Goal: Task Accomplishment & Management: Use online tool/utility

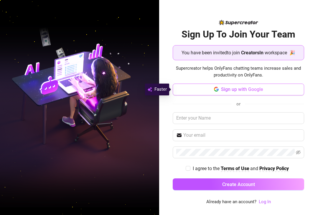
click at [250, 92] on button "Sign up with Google" at bounding box center [239, 89] width 132 height 12
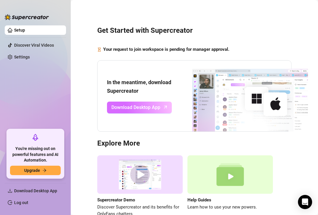
click at [144, 106] on span "Download Desktop App" at bounding box center [136, 107] width 49 height 7
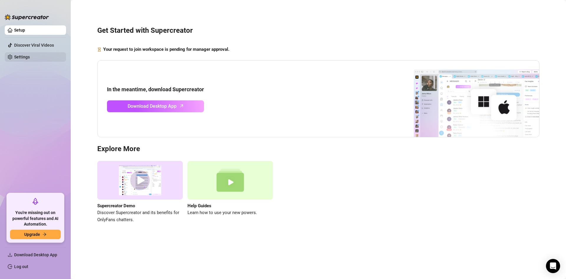
click at [24, 55] on link "Settings" at bounding box center [22, 57] width 16 height 5
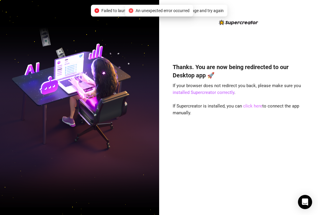
click at [254, 108] on link "click here" at bounding box center [252, 105] width 19 height 5
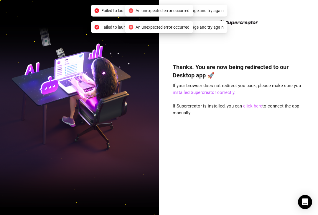
click at [253, 106] on link "click here" at bounding box center [252, 105] width 19 height 5
click at [202, 41] on body "Thanks. You are now being redirected to our Desktop app 🚀 If your browser does …" at bounding box center [159, 107] width 318 height 215
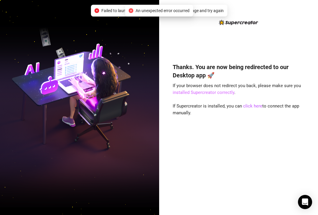
click at [214, 93] on link "installed Supercreator correctly" at bounding box center [204, 92] width 62 height 5
click at [248, 105] on link "click here" at bounding box center [252, 105] width 19 height 5
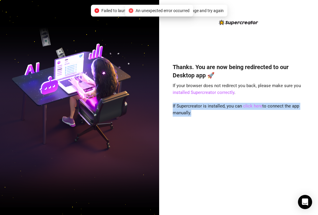
click at [248, 105] on link "click here" at bounding box center [252, 105] width 19 height 5
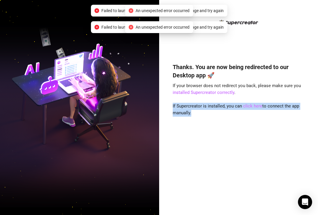
click at [248, 105] on link "click here" at bounding box center [252, 105] width 19 height 5
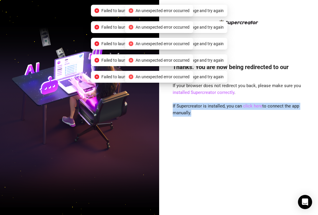
click at [248, 105] on link "click here" at bounding box center [252, 105] width 19 height 5
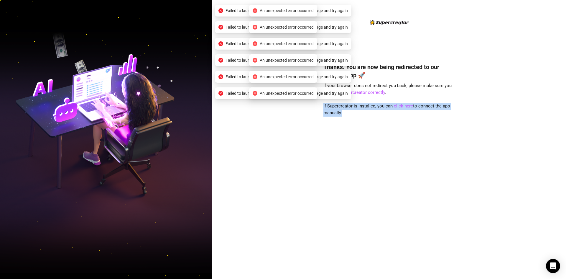
click at [318, 170] on div "Thanks. You are now being redirected to our Desktop app 🚀 If your browser does …" at bounding box center [390, 162] width 132 height 214
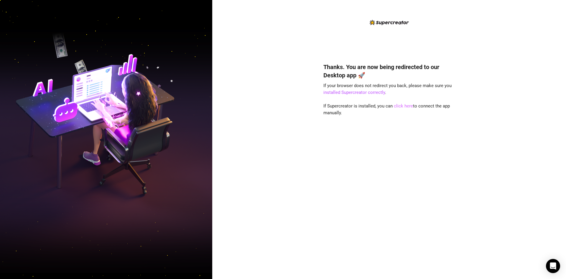
click at [318, 107] on link "click here" at bounding box center [403, 105] width 19 height 5
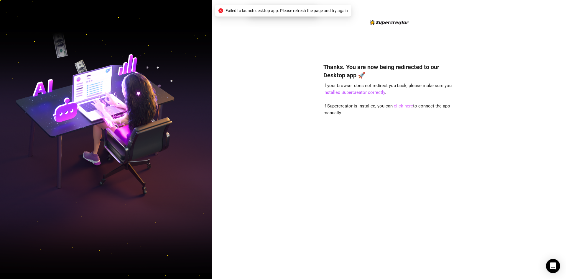
click at [318, 107] on link "click here" at bounding box center [403, 105] width 19 height 5
